Goal: Task Accomplishment & Management: Use online tool/utility

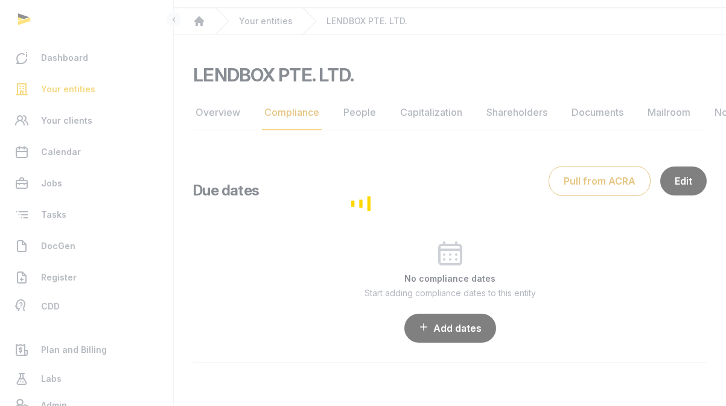
click at [100, 194] on div "Loading" at bounding box center [363, 203] width 726 height 406
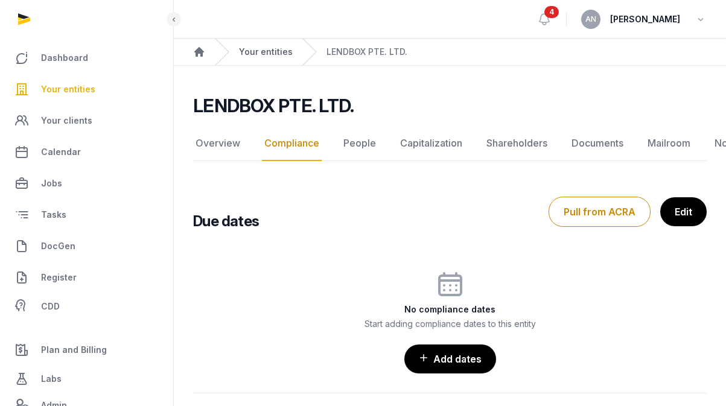
click at [275, 55] on link "Your entities" at bounding box center [266, 52] width 54 height 12
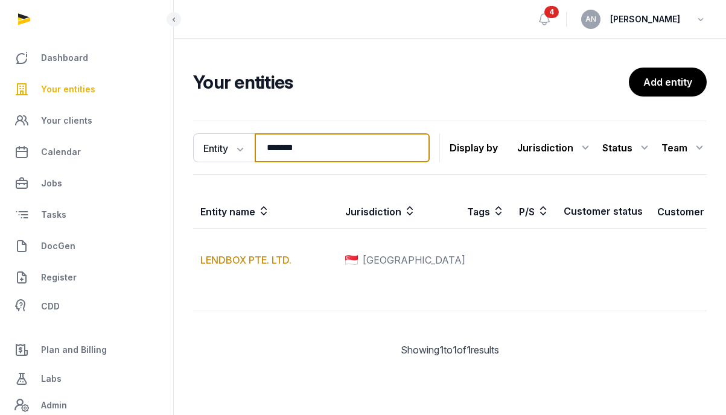
click at [324, 136] on input "*******" at bounding box center [342, 147] width 175 height 29
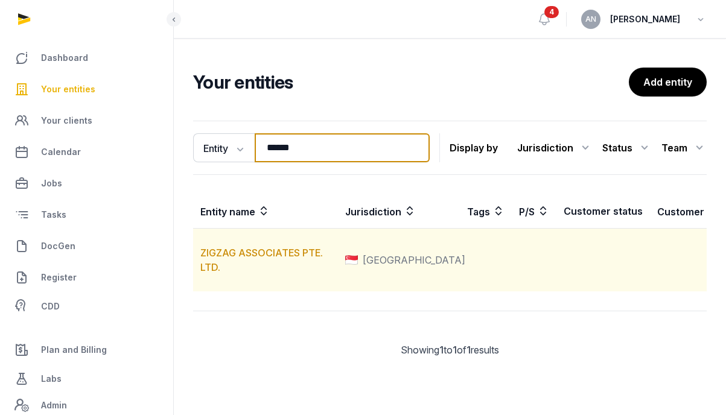
type input "******"
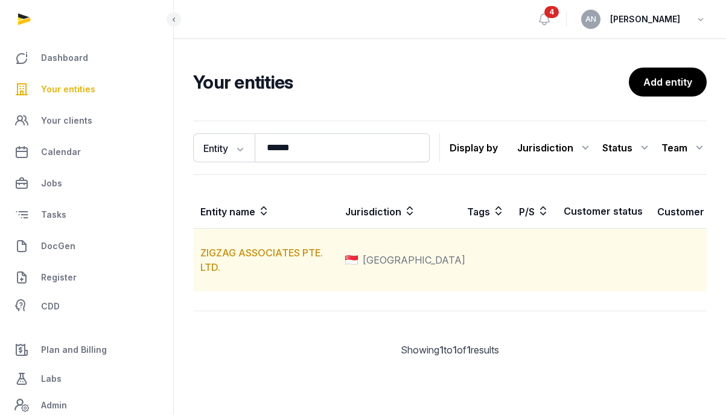
click at [245, 275] on td "ZIGZAG ASSOCIATES PTE. LTD." at bounding box center [265, 260] width 145 height 63
click at [243, 271] on link "ZIGZAG ASSOCIATES PTE. LTD." at bounding box center [261, 260] width 123 height 27
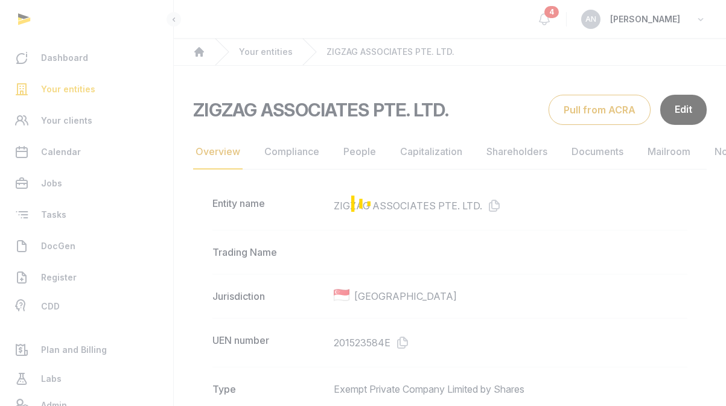
click at [287, 159] on div "Loading" at bounding box center [363, 203] width 726 height 406
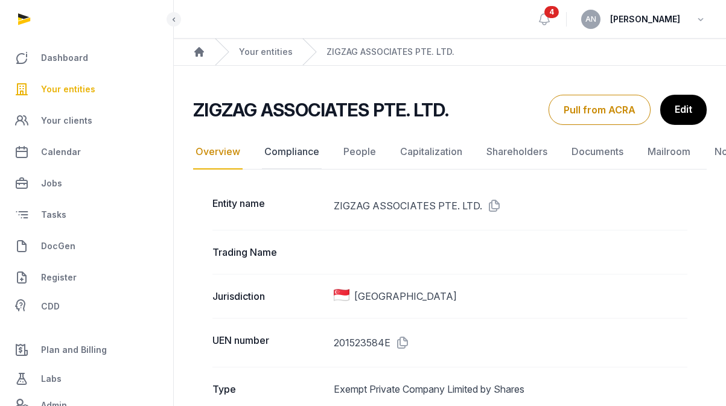
click at [294, 148] on link "Compliance" at bounding box center [292, 152] width 60 height 35
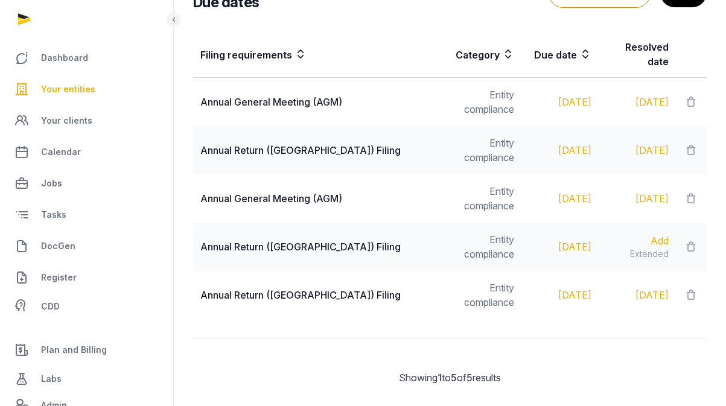
scroll to position [194, 0]
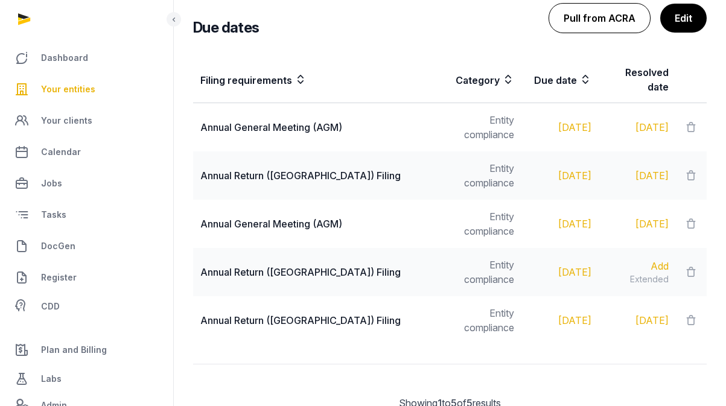
click at [618, 22] on button "Pull from ACRA" at bounding box center [600, 18] width 102 height 30
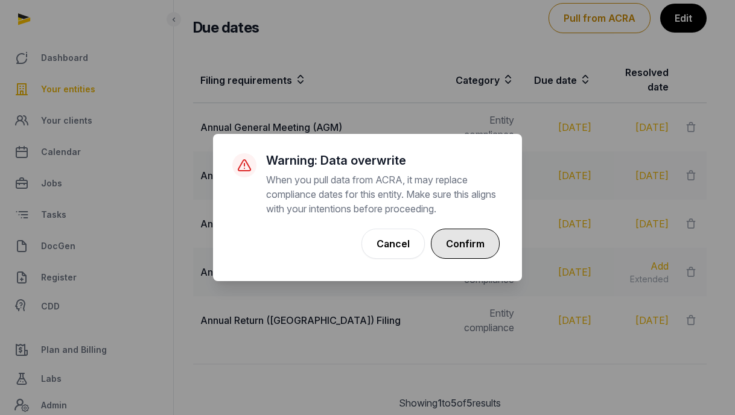
click at [468, 252] on button "Confirm" at bounding box center [465, 244] width 69 height 30
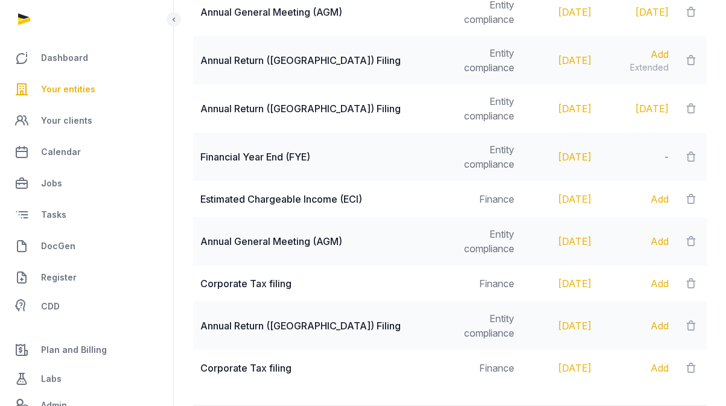
scroll to position [595, 0]
